Goal: Browse casually

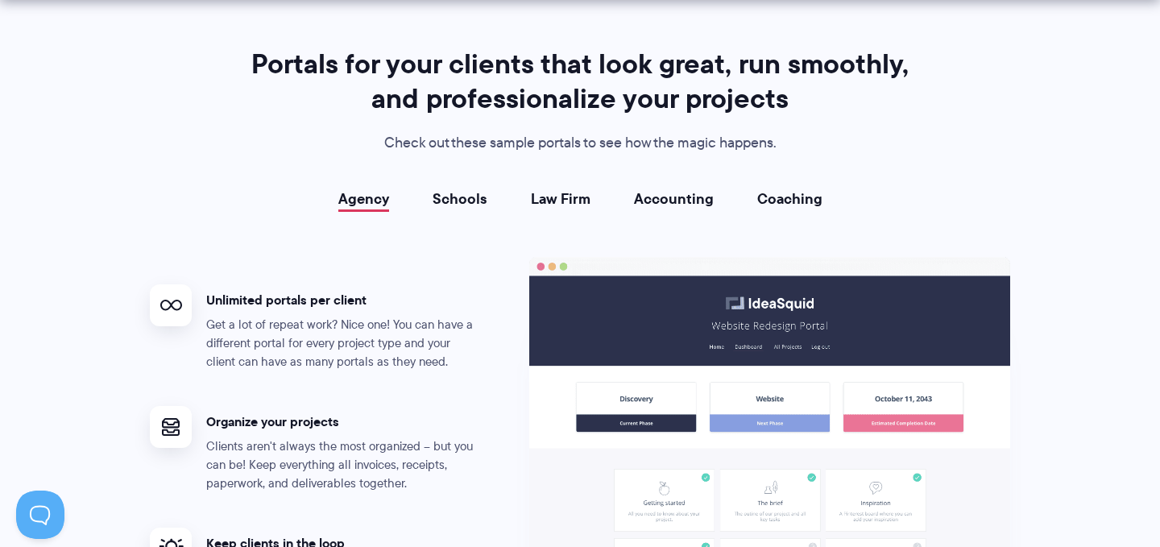
scroll to position [2873, 0]
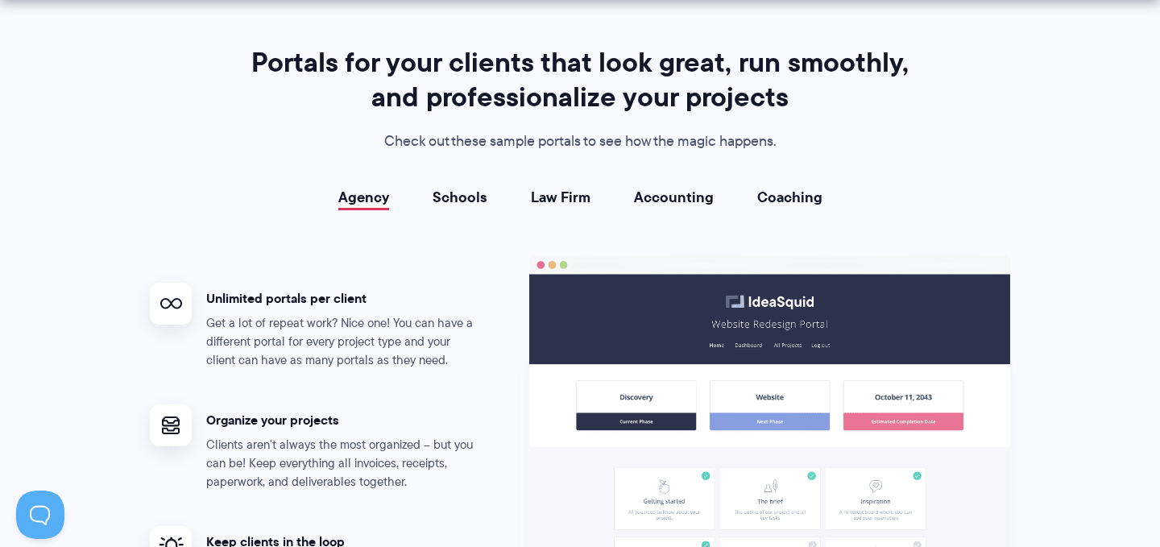
click at [463, 203] on link "Schools" at bounding box center [460, 197] width 55 height 16
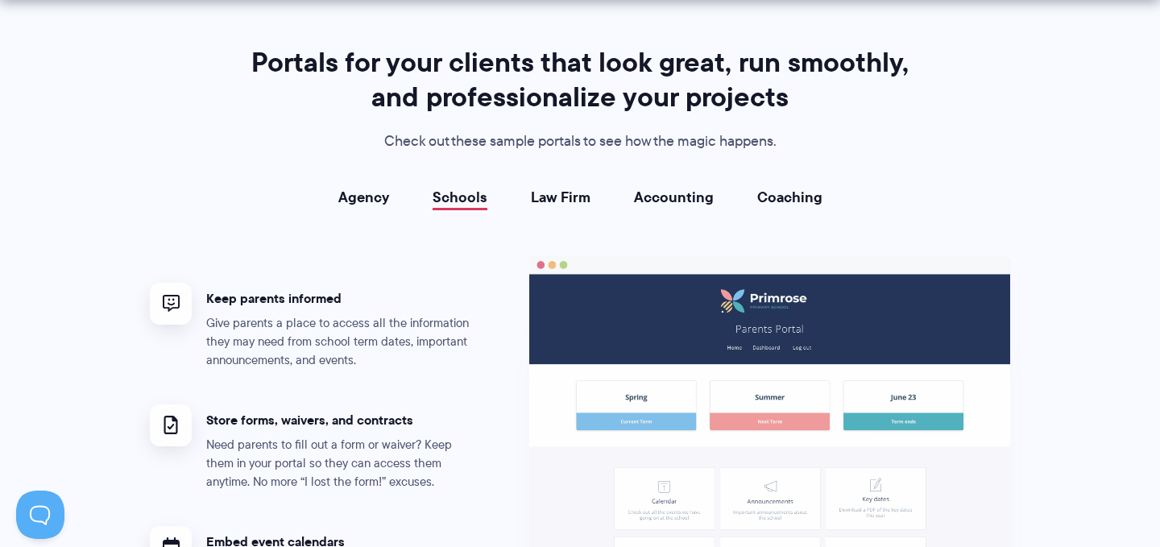
click at [558, 198] on link "Law Firm" at bounding box center [561, 197] width 60 height 16
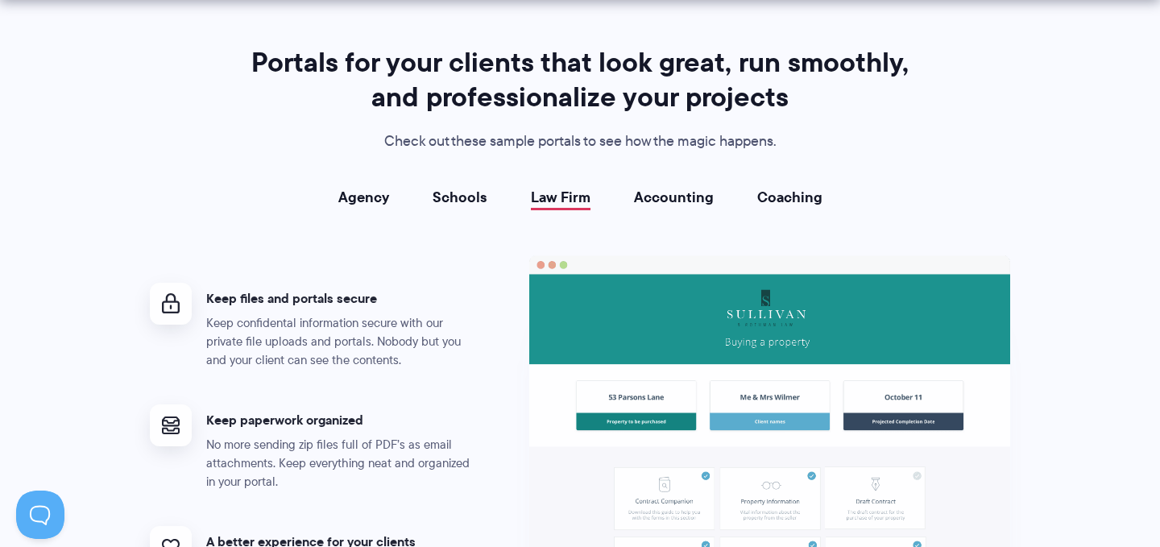
click at [653, 189] on link "Accounting" at bounding box center [674, 197] width 80 height 16
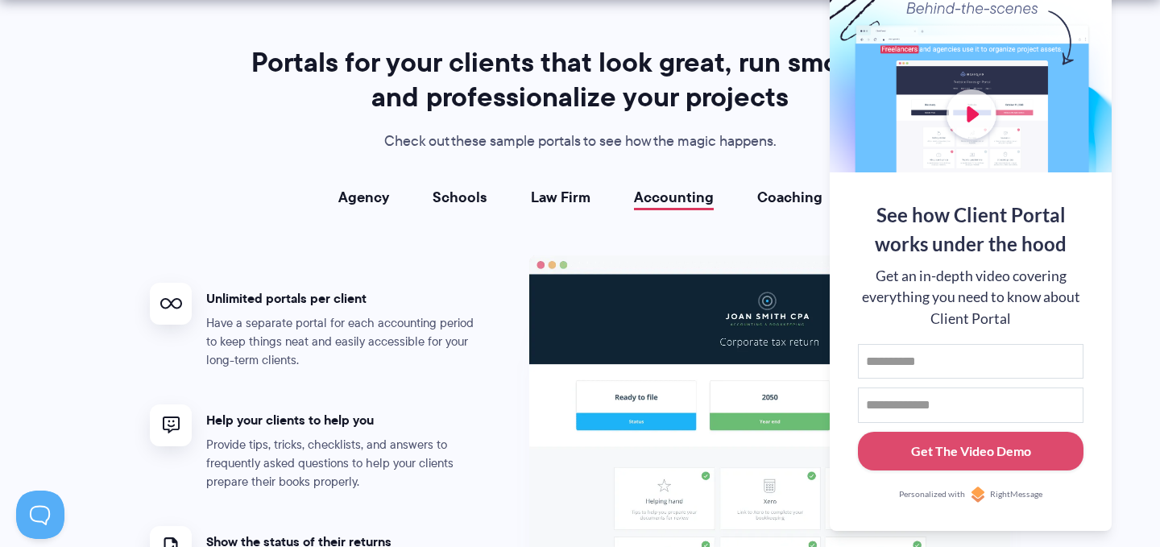
click at [761, 194] on link "Coaching" at bounding box center [789, 197] width 65 height 16
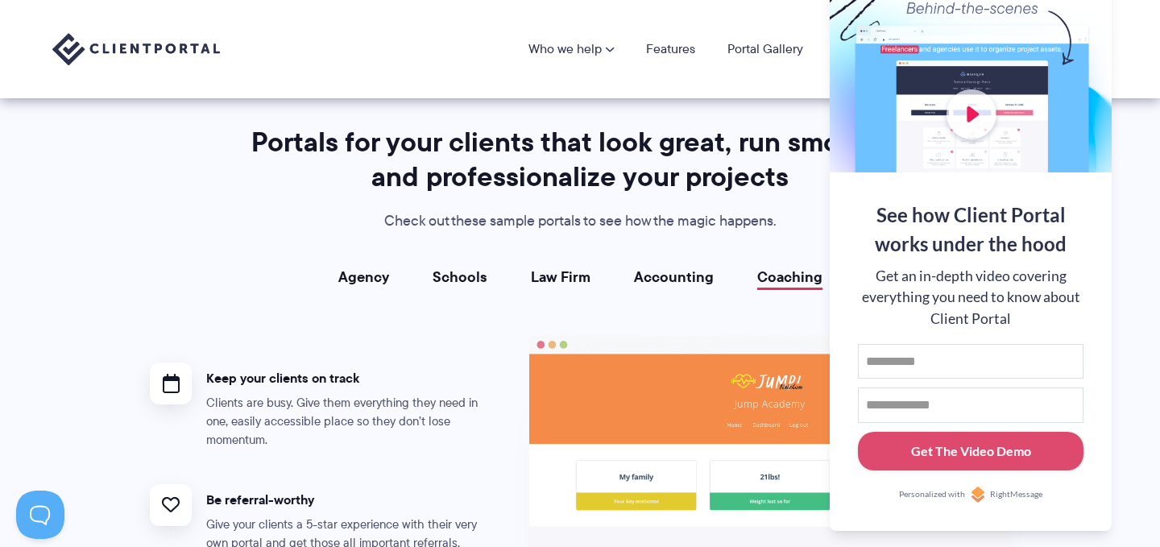
scroll to position [2789, 0]
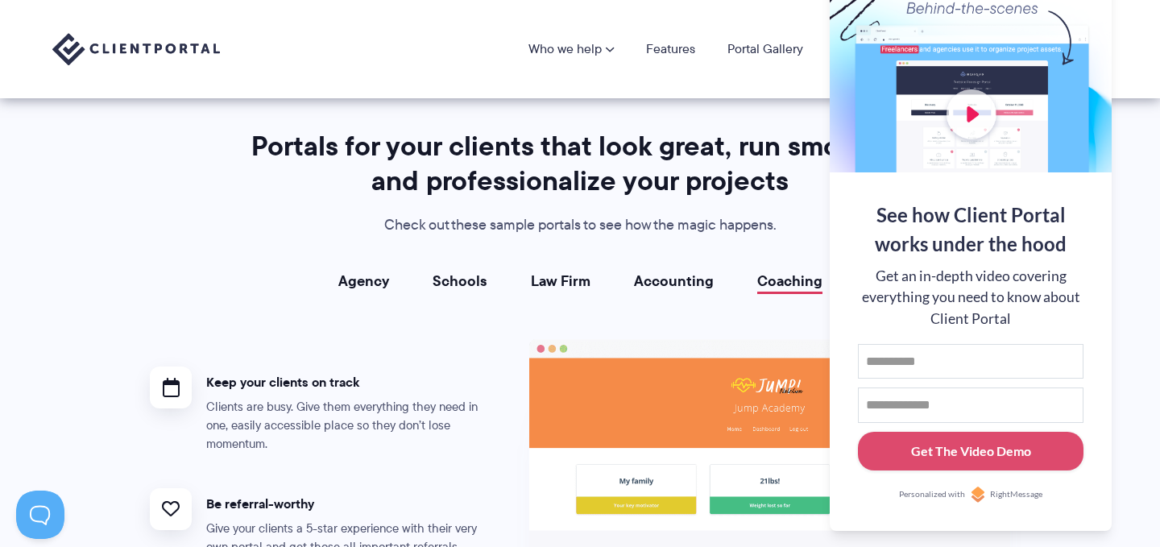
click at [807, 102] on section "Portals for your clients that look great, run smoothly, and professionalize you…" at bounding box center [580, 427] width 1160 height 767
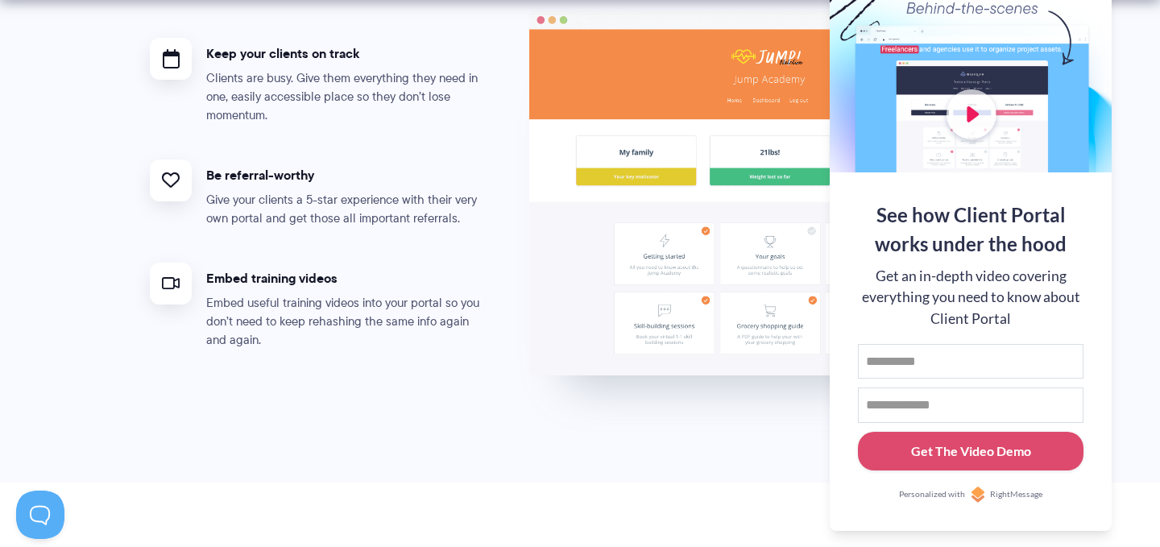
scroll to position [3250, 0]
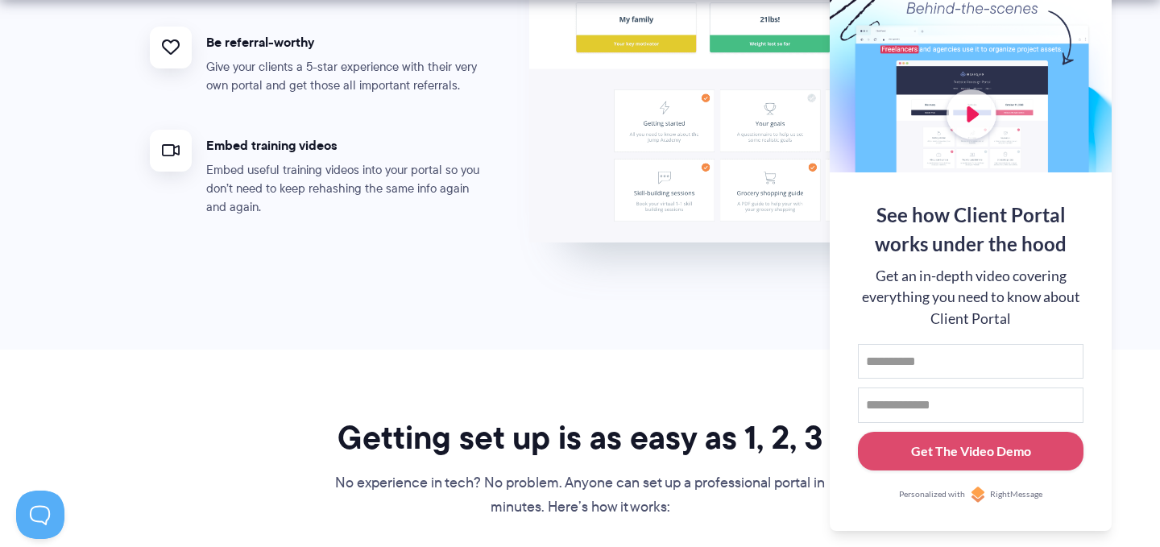
click at [1071, 6] on div at bounding box center [971, 67] width 282 height 209
click at [1136, 18] on button at bounding box center [1139, 19] width 19 height 19
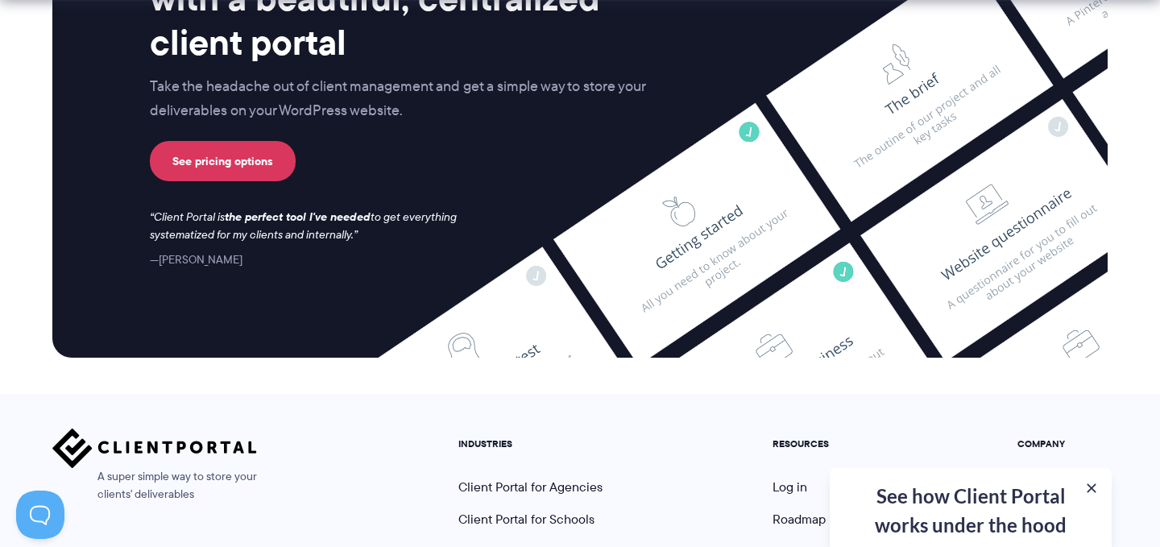
scroll to position [6740, 0]
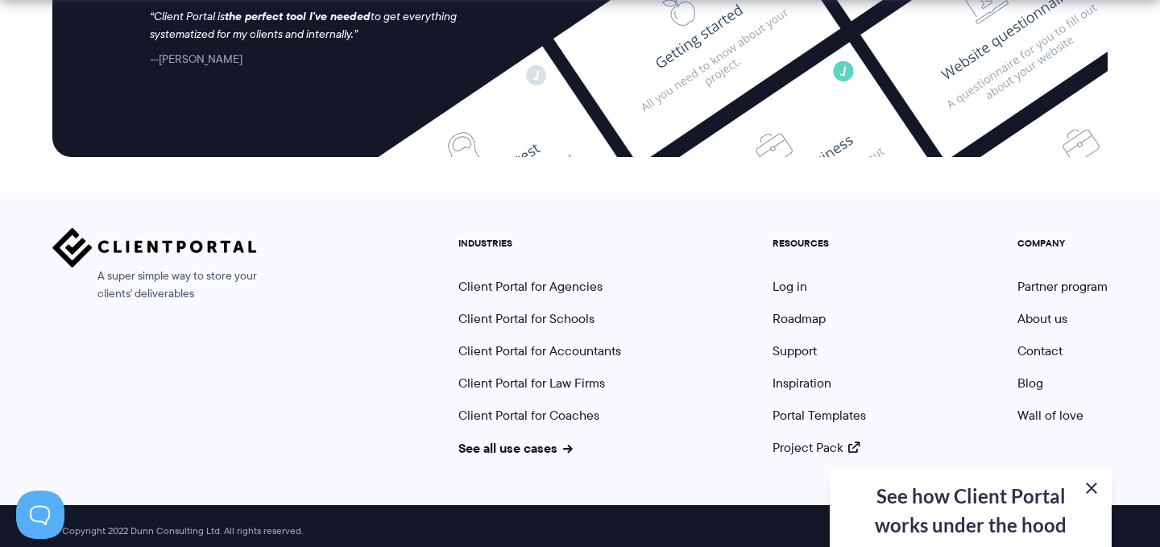
click at [1091, 491] on button at bounding box center [1091, 488] width 19 height 19
